Goal: Check status: Check status

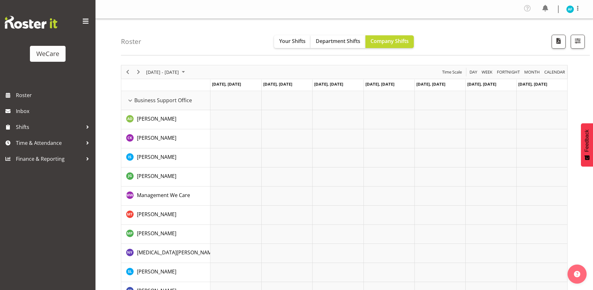
select select "location"
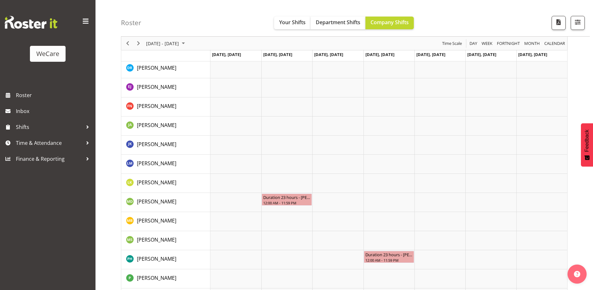
click at [569, 23] on div at bounding box center [574, 23] width 19 height 14
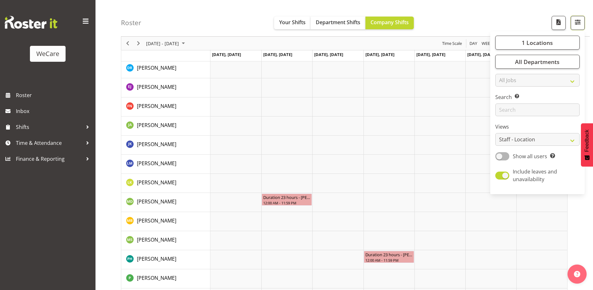
click at [573, 22] on button "button" at bounding box center [577, 23] width 14 height 14
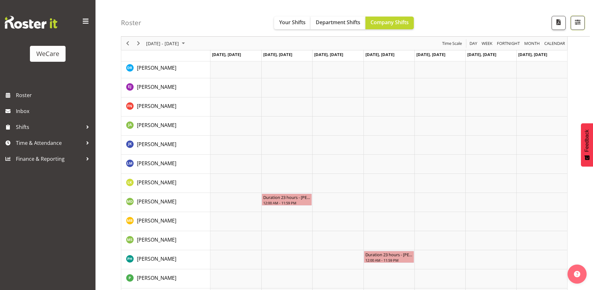
click at [575, 22] on span "button" at bounding box center [577, 22] width 8 height 8
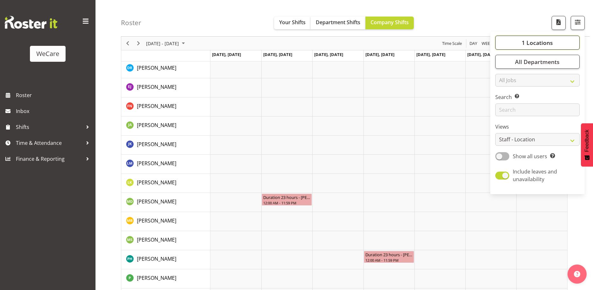
click at [537, 42] on span "1 Locations" at bounding box center [536, 43] width 31 height 8
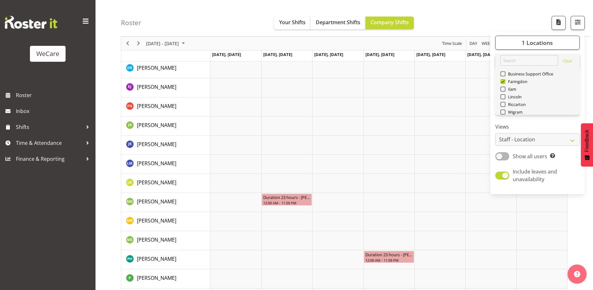
click at [536, 124] on span "Deselect All" at bounding box center [544, 127] width 26 height 6
checkbox input "false"
click at [502, 109] on span at bounding box center [502, 111] width 5 height 5
click at [502, 110] on input "Wigram" at bounding box center [502, 112] width 4 height 4
checkbox input "true"
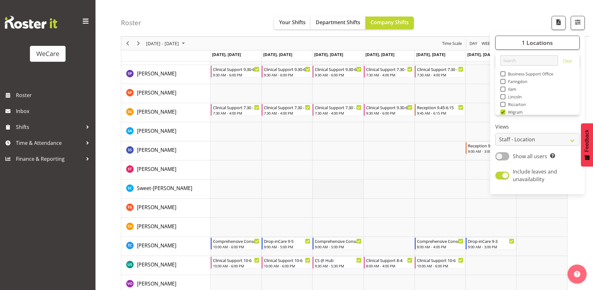
click at [320, 187] on td "Timeline Week of September 9, 2025" at bounding box center [337, 188] width 51 height 19
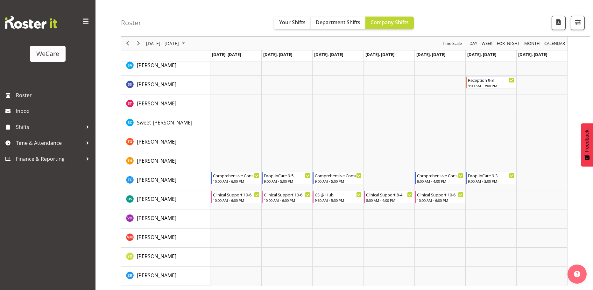
scroll to position [2560, 0]
click at [138, 42] on span "Next" at bounding box center [139, 43] width 8 height 8
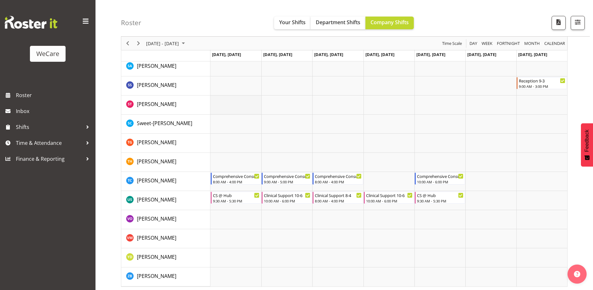
scroll to position [837, 0]
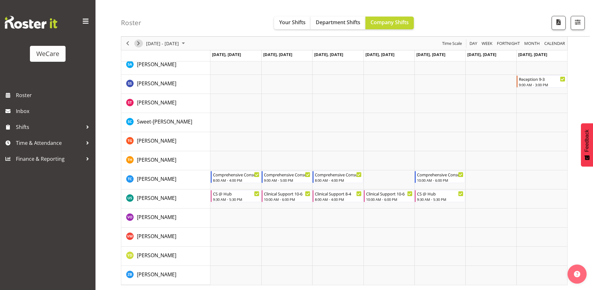
click at [139, 43] on span "Next" at bounding box center [139, 43] width 8 height 8
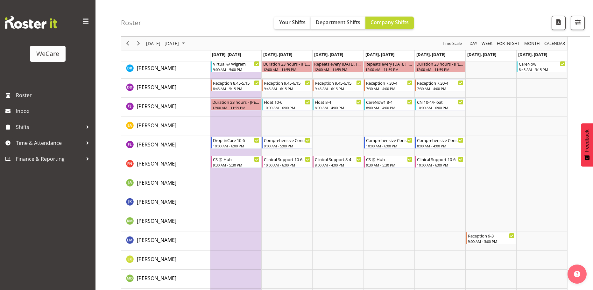
scroll to position [245, 0]
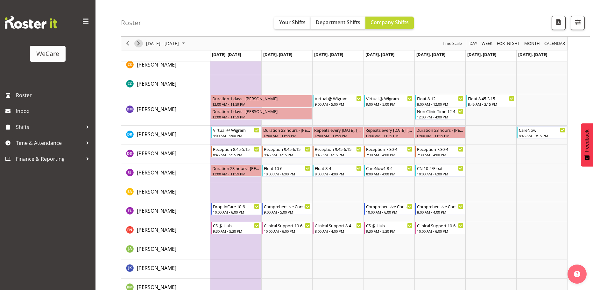
click at [141, 41] on span "Next" at bounding box center [139, 43] width 8 height 8
